Goal: Task Accomplishment & Management: Manage account settings

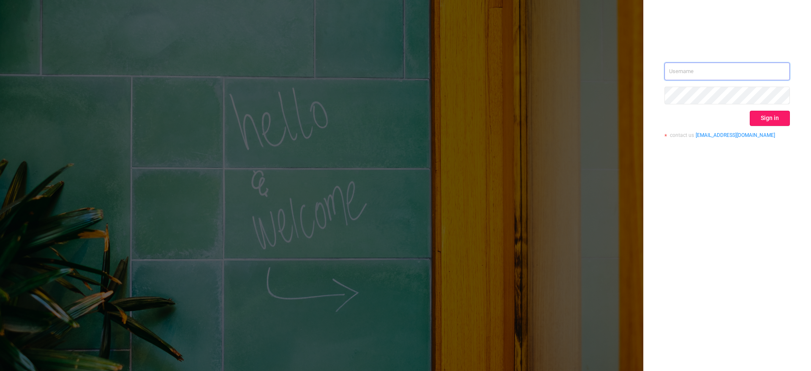
type input "[PERSON_NAME][EMAIL_ADDRESS][PERSON_NAME][DOMAIN_NAME]"
click at [771, 114] on button "Sign in" at bounding box center [770, 118] width 40 height 15
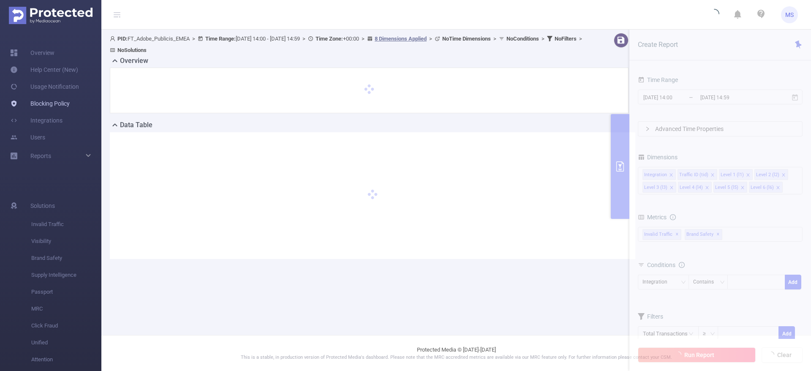
click at [57, 101] on link "Blocking Policy" at bounding box center [40, 103] width 60 height 17
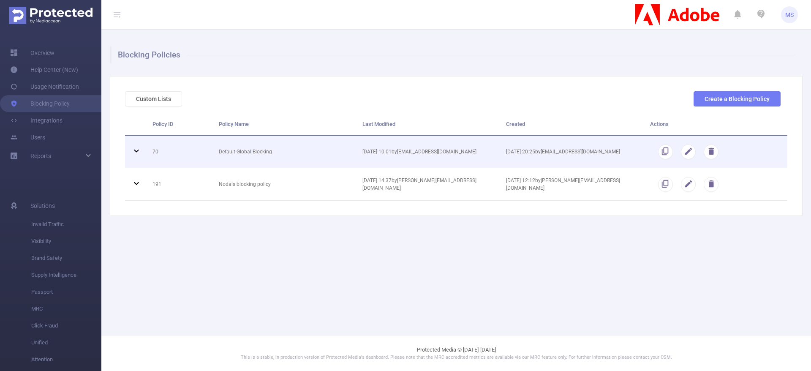
click at [135, 150] on icon at bounding box center [136, 151] width 5 height 3
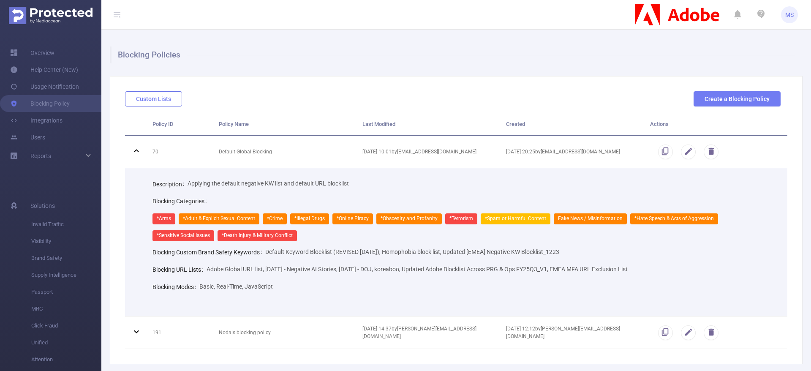
click at [168, 103] on button "Custom Lists" at bounding box center [153, 98] width 57 height 15
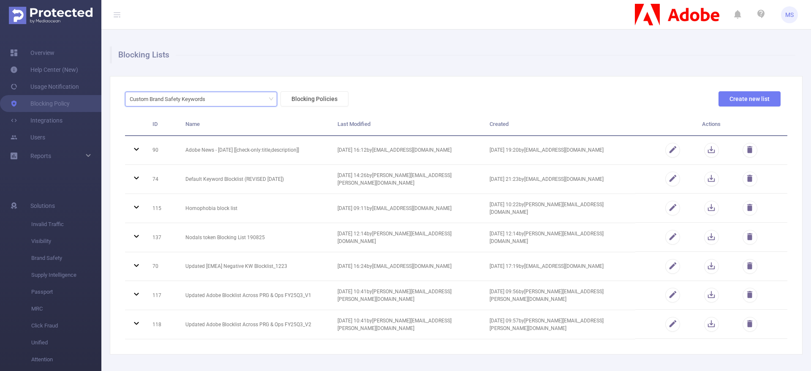
click at [272, 101] on icon "icon: down" at bounding box center [271, 99] width 5 height 6
click at [171, 130] on li "URL Lists" at bounding box center [201, 130] width 152 height 14
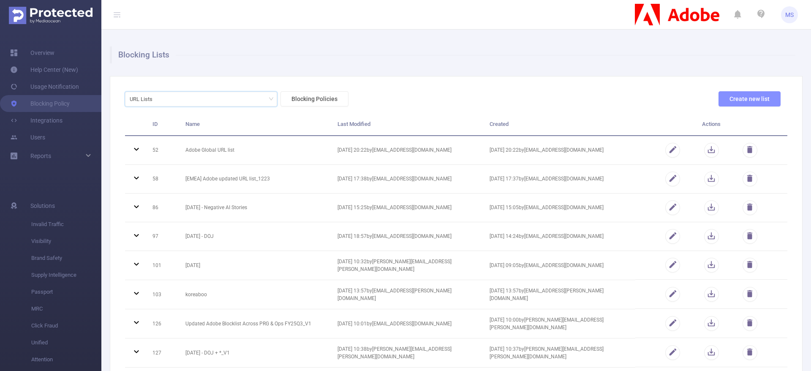
click at [734, 100] on button "Create new list" at bounding box center [749, 98] width 62 height 15
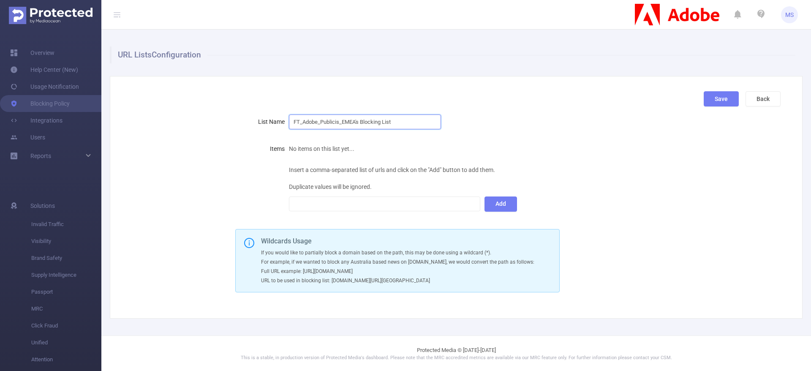
click at [405, 123] on input "FT_Adobe_Publicis_EMEA's Blocking List" at bounding box center [365, 121] width 152 height 15
click at [425, 123] on input "FT_Adobe_Publicis_EMEA's MFA Blocking List" at bounding box center [365, 121] width 152 height 15
type input "FT_Adobe_Publicis_EMEA's MFA Blocking List Abhi"
click at [332, 201] on div at bounding box center [385, 204] width 182 height 14
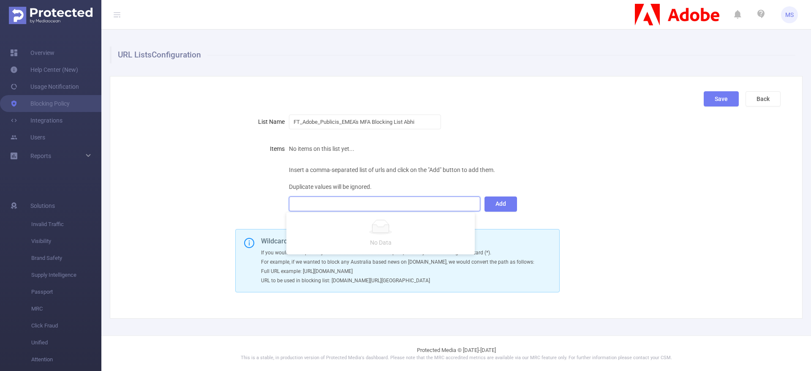
paste input
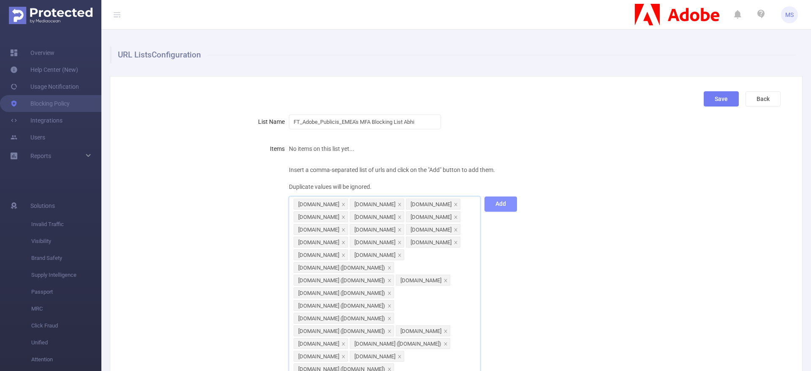
click at [496, 209] on button "Add" at bounding box center [500, 203] width 33 height 15
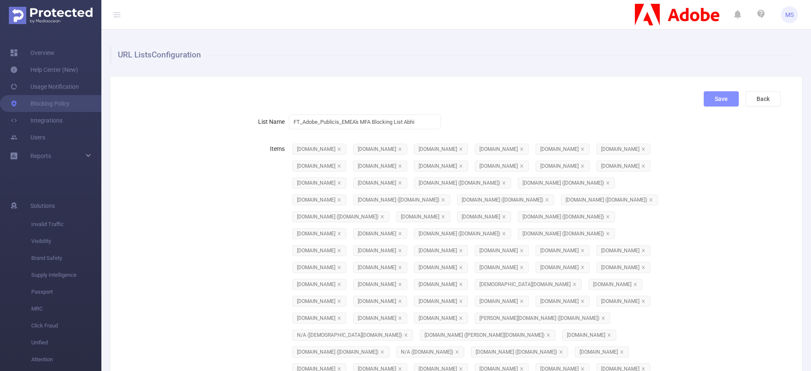
click at [713, 105] on button "Save" at bounding box center [721, 98] width 35 height 15
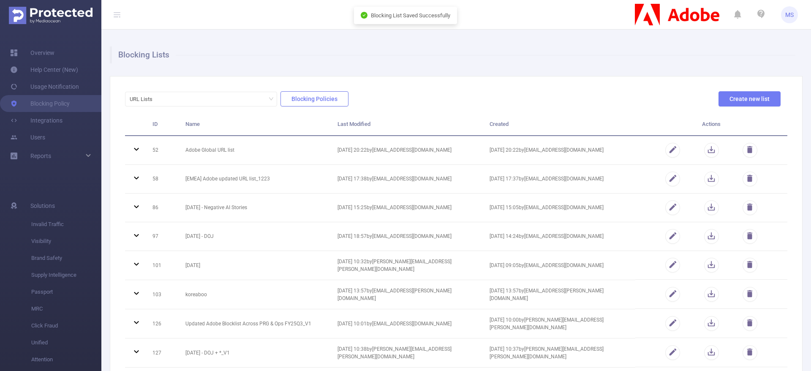
click at [305, 97] on button "Blocking Policies" at bounding box center [314, 98] width 68 height 15
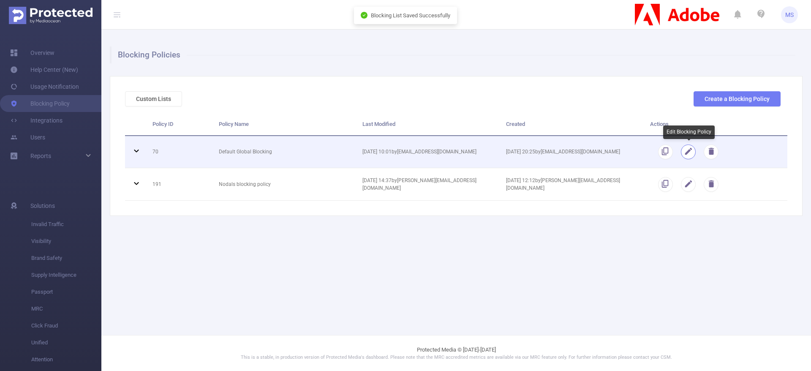
click at [688, 151] on button "button" at bounding box center [688, 151] width 15 height 15
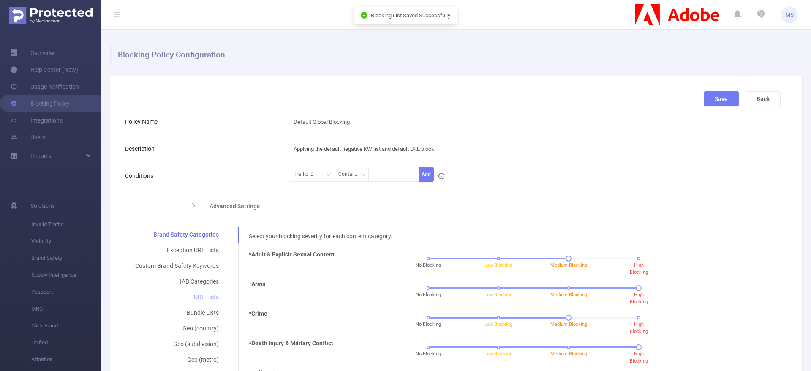
click at [208, 299] on div "URL Lists" at bounding box center [177, 297] width 104 height 16
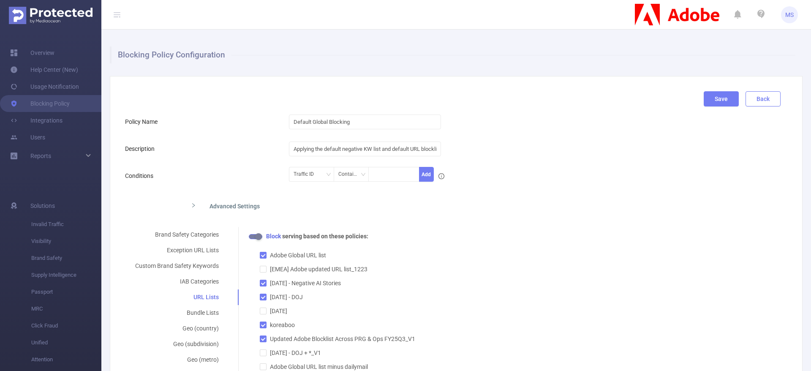
click at [759, 95] on button "Back" at bounding box center [763, 98] width 35 height 15
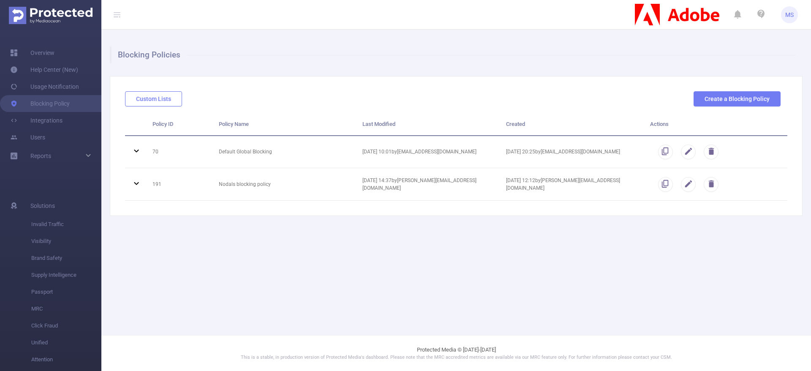
click at [157, 97] on button "Custom Lists" at bounding box center [153, 98] width 57 height 15
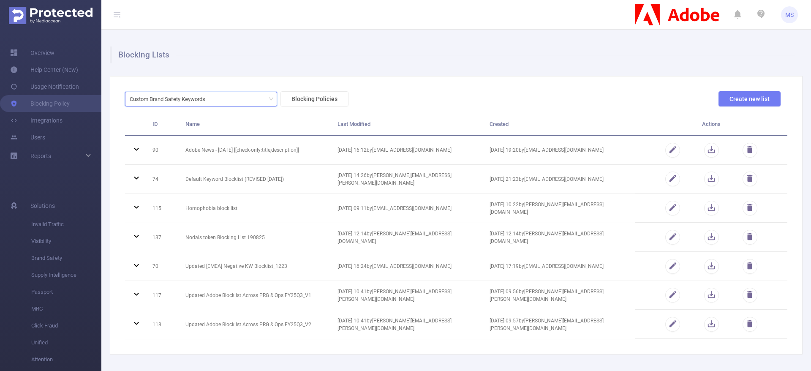
click at [272, 98] on icon "icon: down" at bounding box center [271, 98] width 5 height 5
click at [162, 125] on li "URL Lists" at bounding box center [201, 130] width 152 height 14
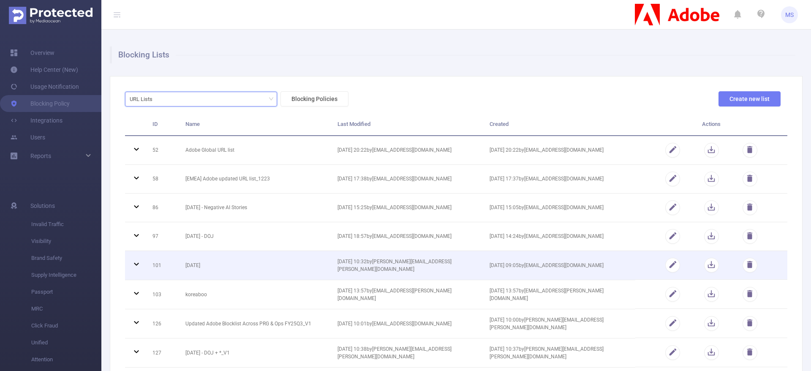
scroll to position [180, 0]
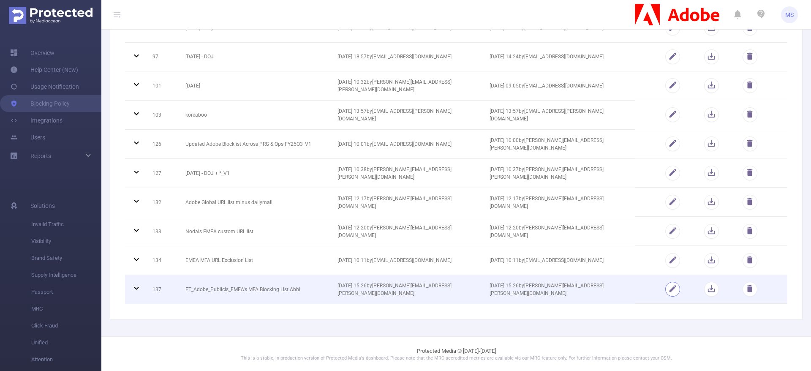
click at [665, 290] on button "button" at bounding box center [672, 289] width 15 height 15
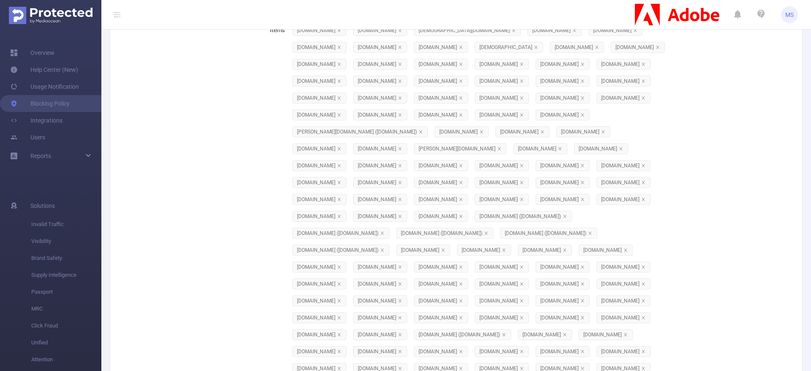
scroll to position [0, 0]
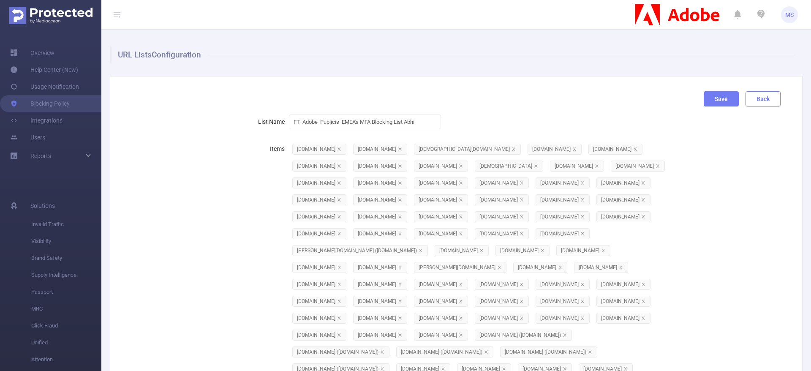
click at [754, 101] on button "Back" at bounding box center [763, 98] width 35 height 15
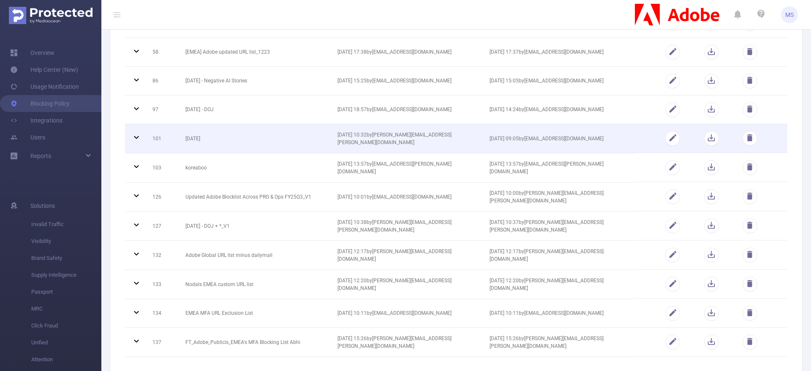
scroll to position [180, 0]
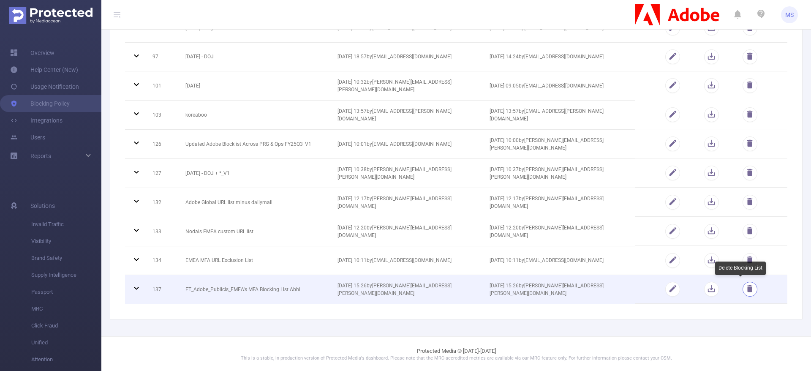
click at [743, 292] on button "button" at bounding box center [750, 289] width 15 height 15
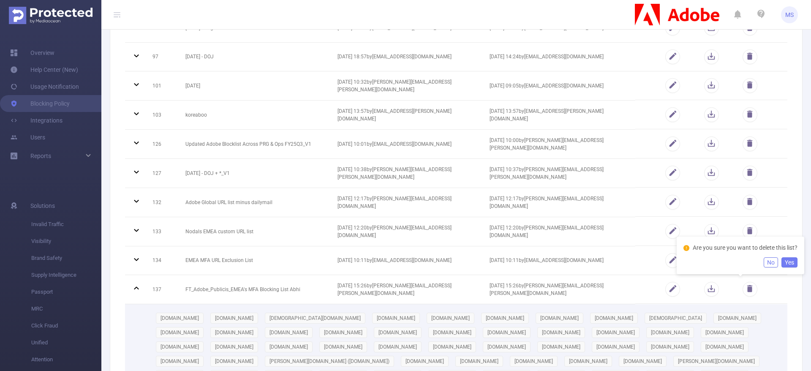
click at [794, 264] on button "Yes" at bounding box center [789, 262] width 16 height 10
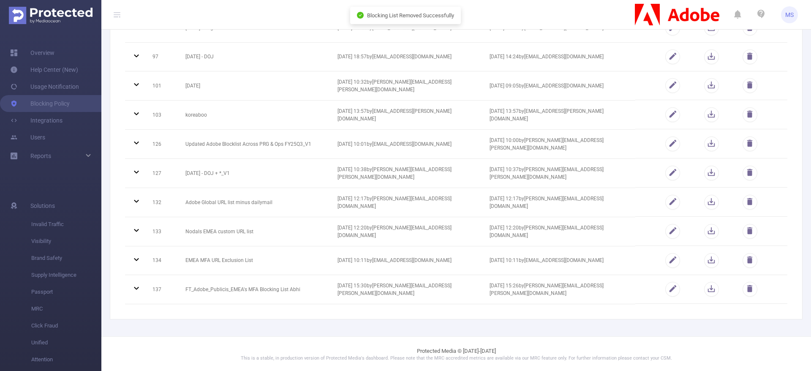
scroll to position [0, 0]
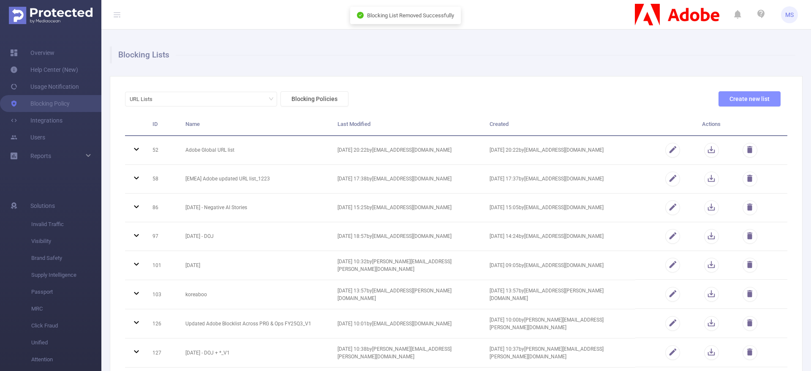
click at [735, 93] on button "Create new list" at bounding box center [749, 98] width 62 height 15
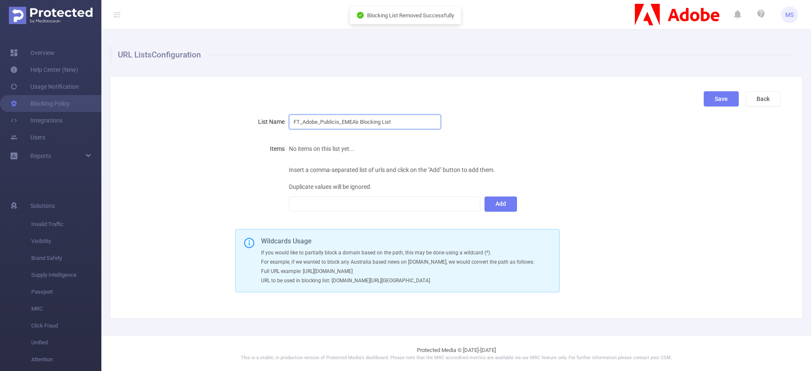
click at [415, 120] on input "FT_Adobe_Publicis_EMEA's Blocking List" at bounding box center [365, 121] width 152 height 15
click at [415, 120] on input "FT_Adobe_Publicis_EMEA's MFA Blocking List" at bounding box center [365, 121] width 152 height 15
type input "FT_Adobe_Publicis_EMEA's MFA Blocking List ABhi"
click at [363, 202] on div at bounding box center [385, 204] width 182 height 14
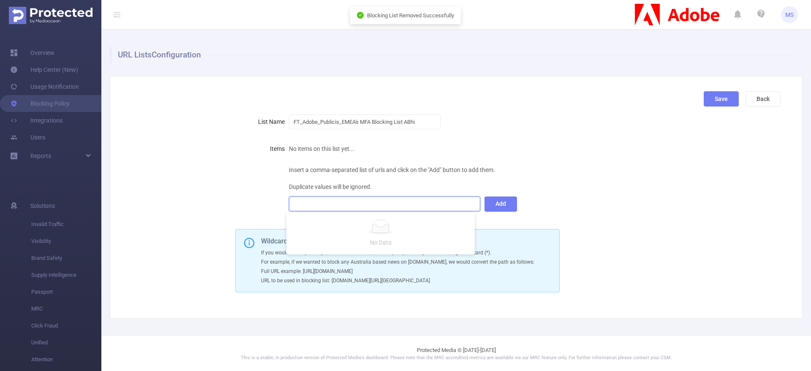
paste input
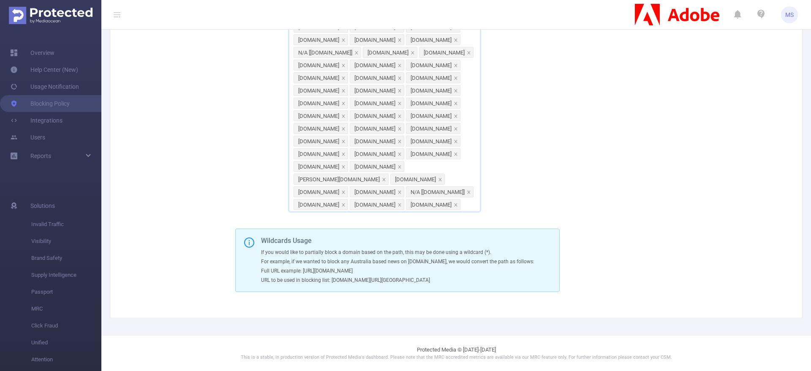
scroll to position [2077, 0]
paste input
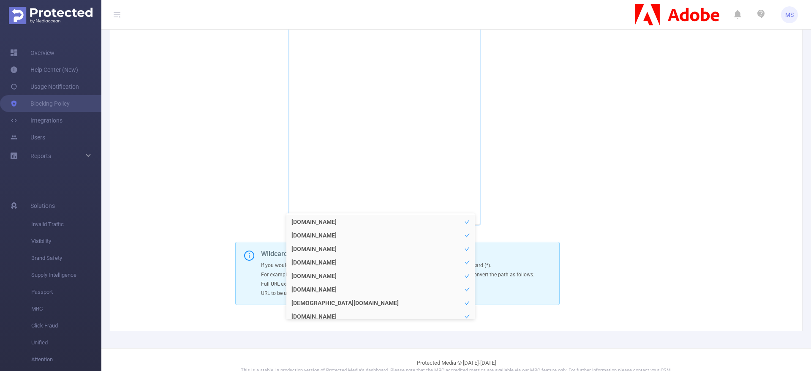
scroll to position [2421, 0]
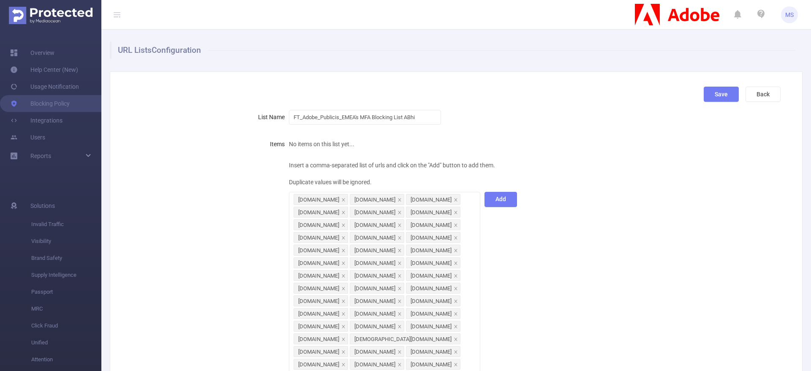
scroll to position [0, 0]
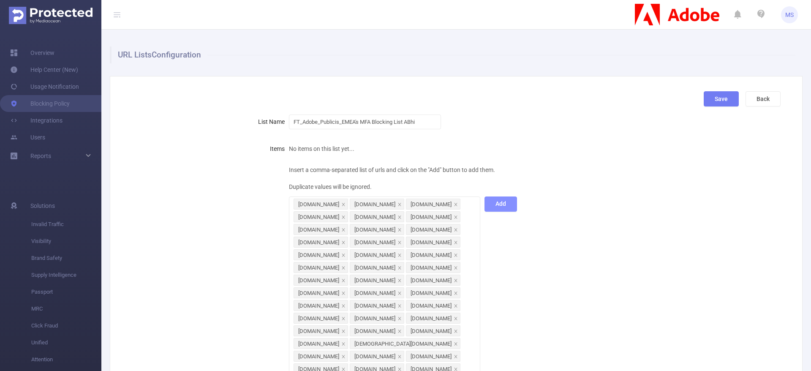
click at [500, 206] on button "Add" at bounding box center [500, 203] width 33 height 15
